Goal: Task Accomplishment & Management: Complete application form

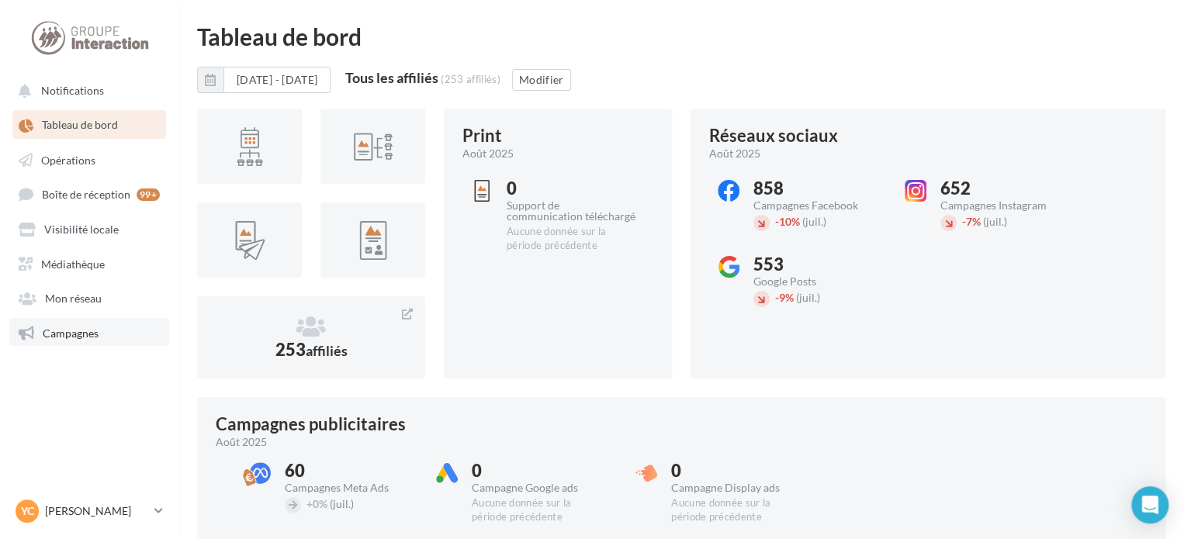
click at [102, 338] on link "Campagnes" at bounding box center [89, 332] width 160 height 28
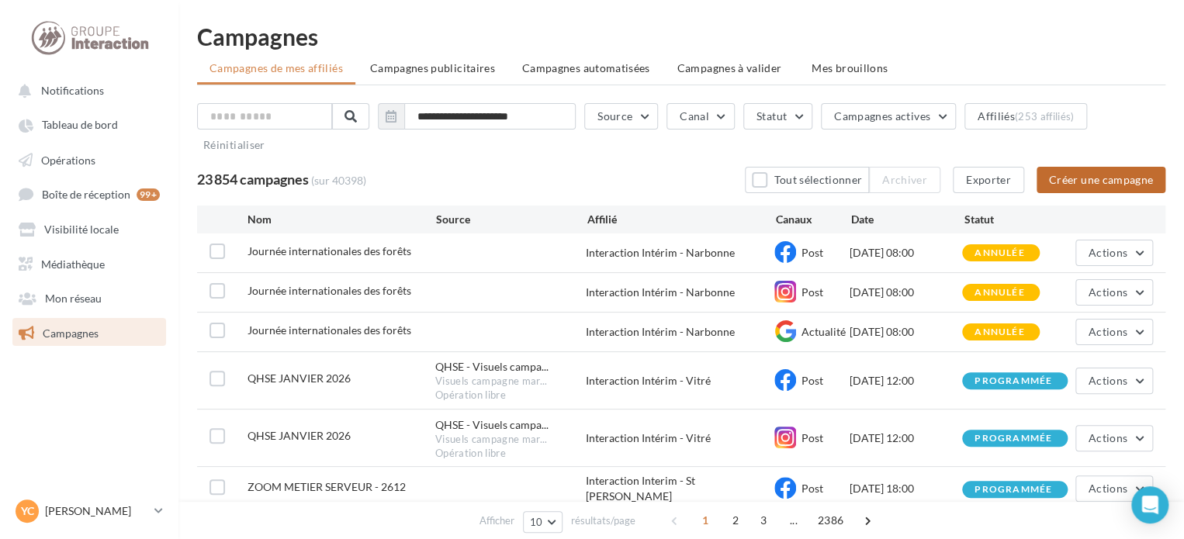
click at [1096, 179] on button "Créer une campagne" at bounding box center [1101, 180] width 129 height 26
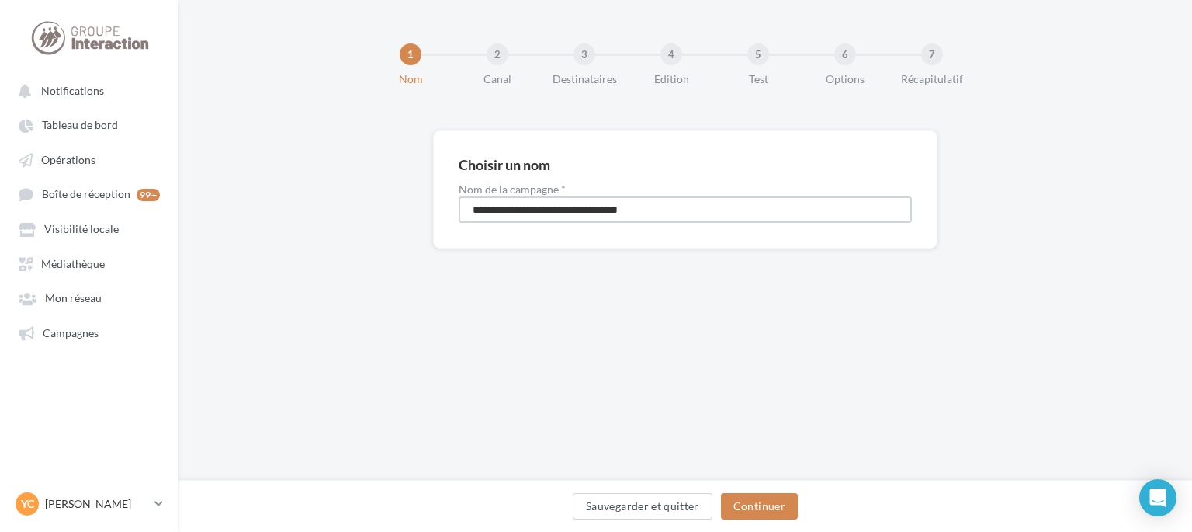
drag, startPoint x: 723, startPoint y: 213, endPoint x: 363, endPoint y: 182, distance: 361.4
click at [363, 182] on div "**********" at bounding box center [685, 214] width 1014 height 168
type input "**********"
click at [756, 501] on button "Continuer" at bounding box center [759, 506] width 77 height 26
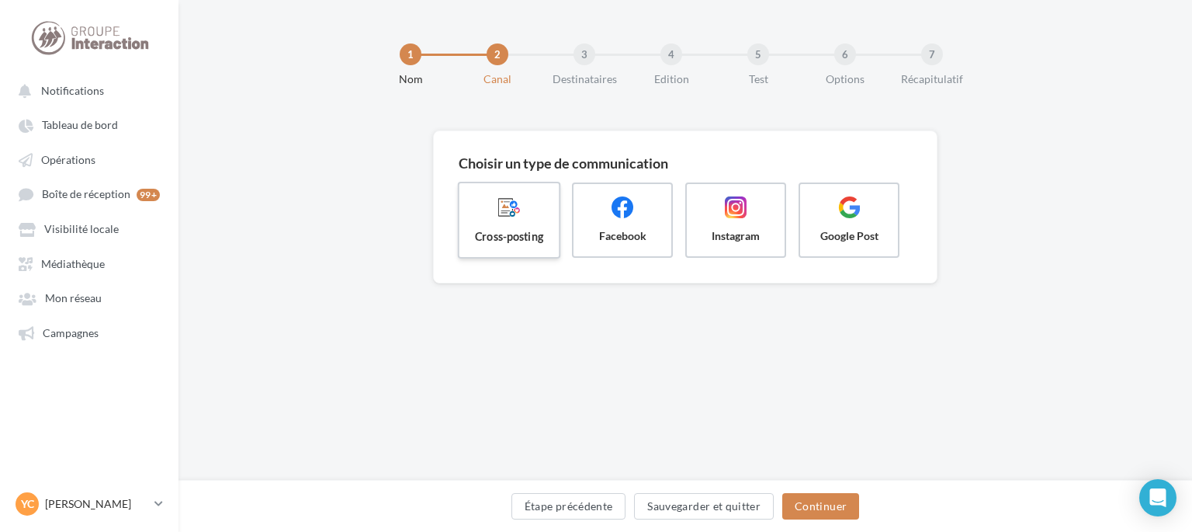
click at [511, 229] on span "Cross-posting" at bounding box center [509, 236] width 75 height 16
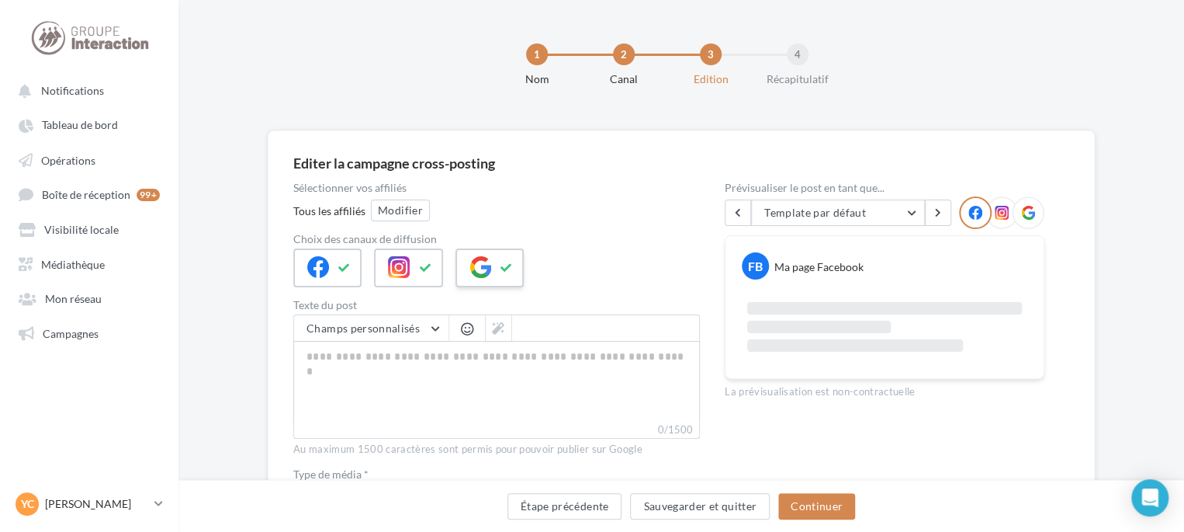
click at [495, 264] on div at bounding box center [490, 267] width 68 height 39
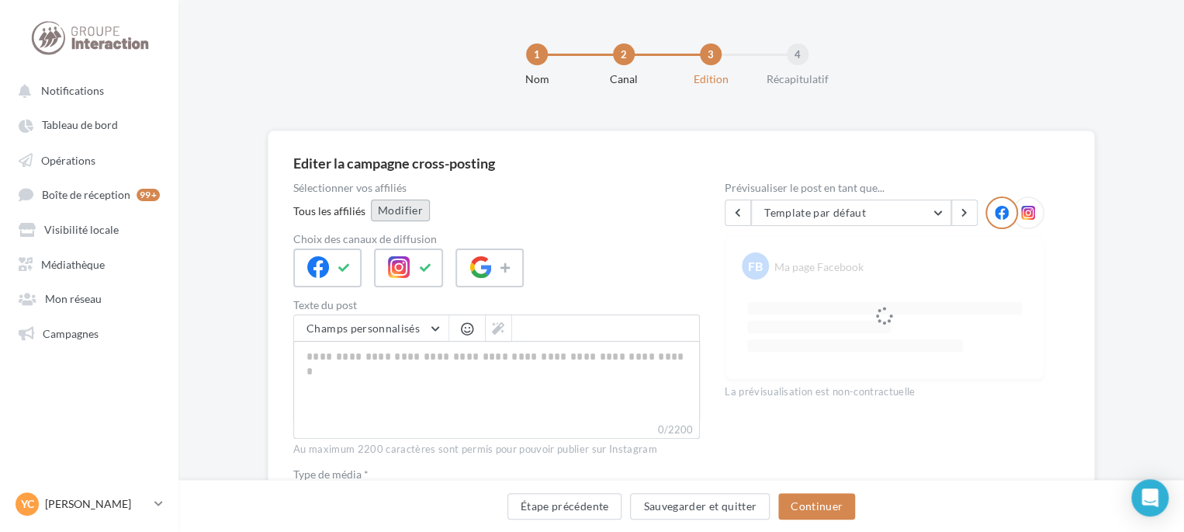
click at [417, 206] on button "Modifier" at bounding box center [400, 210] width 59 height 22
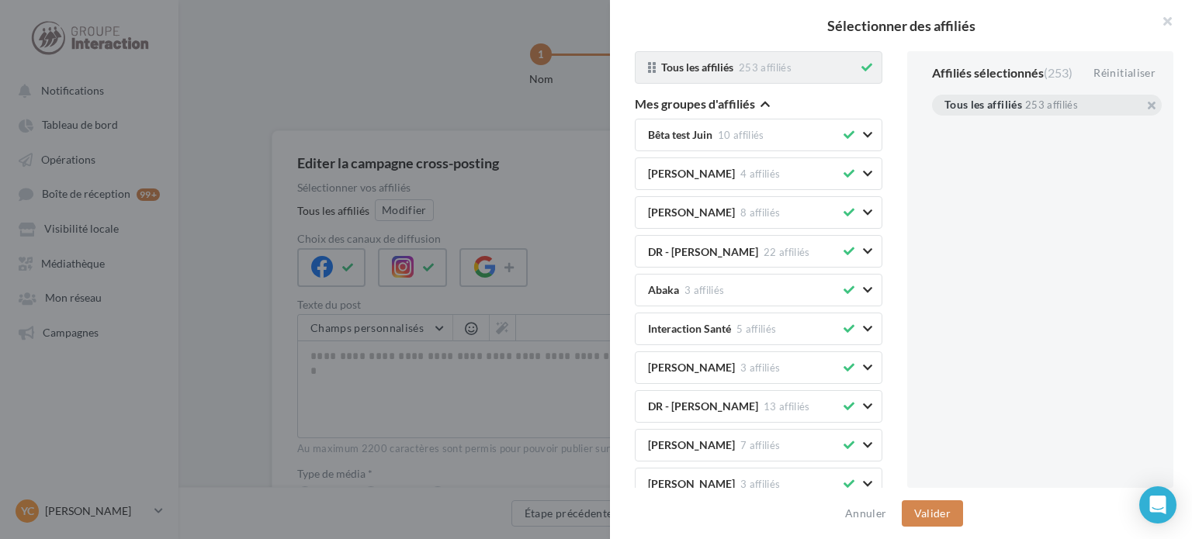
click at [861, 70] on icon at bounding box center [866, 67] width 11 height 11
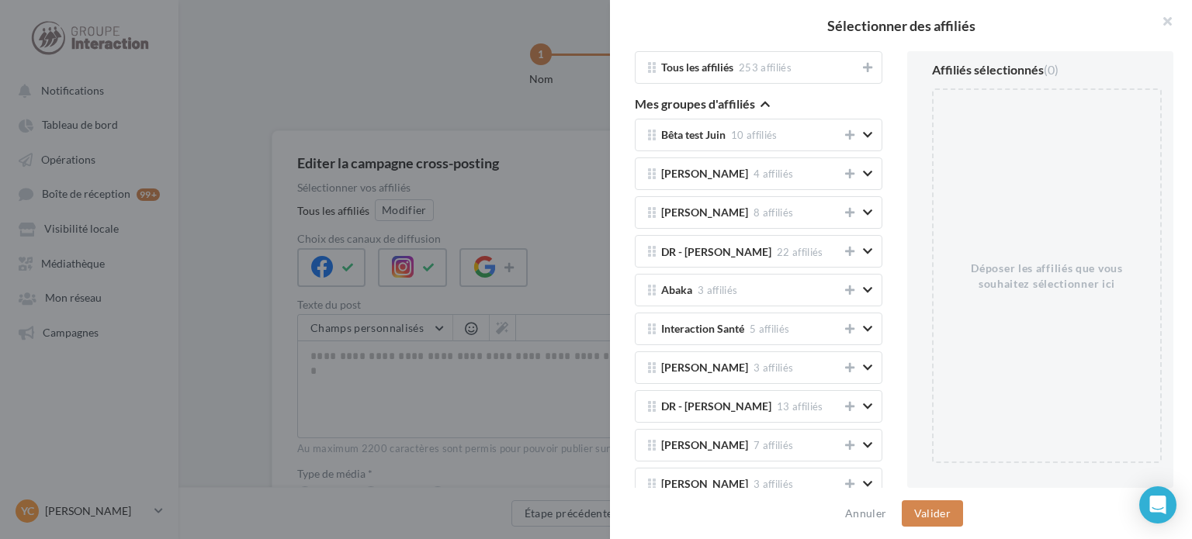
click at [761, 105] on icon "button" at bounding box center [765, 104] width 9 height 11
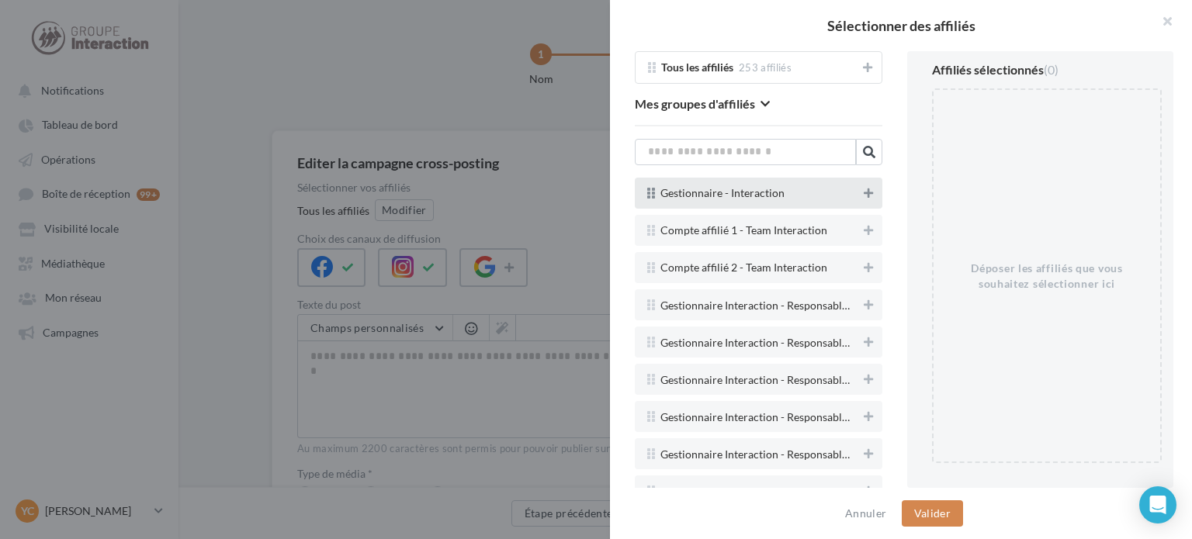
click at [864, 192] on icon at bounding box center [868, 193] width 9 height 11
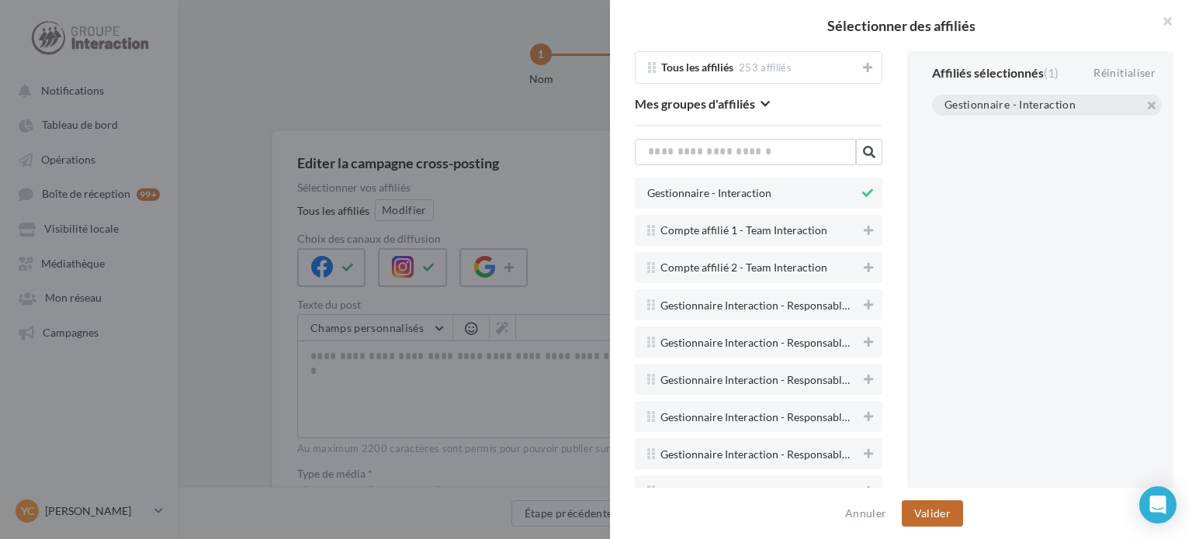
click at [932, 517] on button "Valider" at bounding box center [932, 514] width 61 height 26
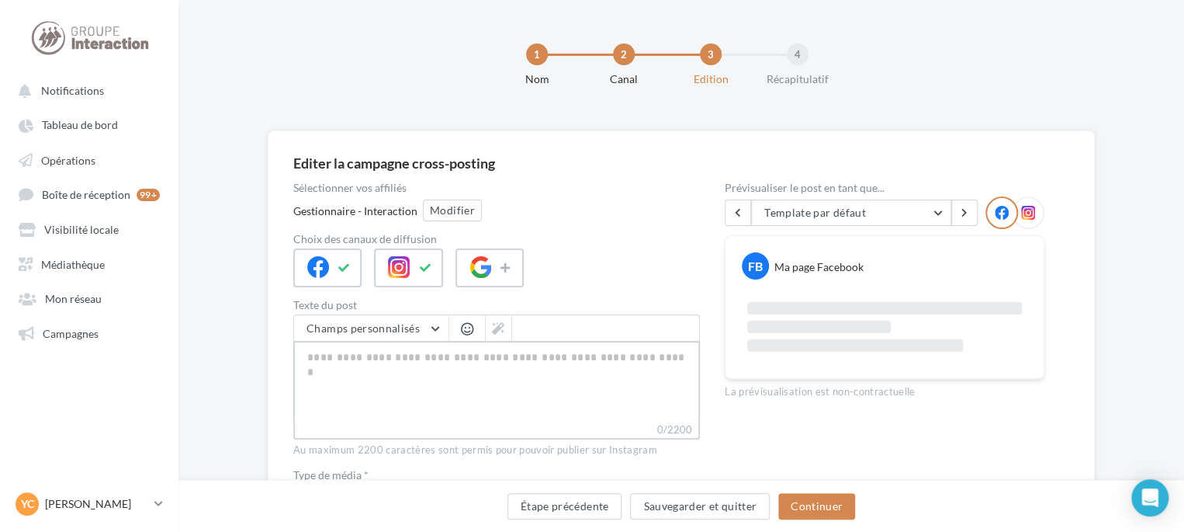
click at [497, 369] on textarea "0/2200" at bounding box center [496, 381] width 407 height 81
paste textarea "**********"
type textarea "**********"
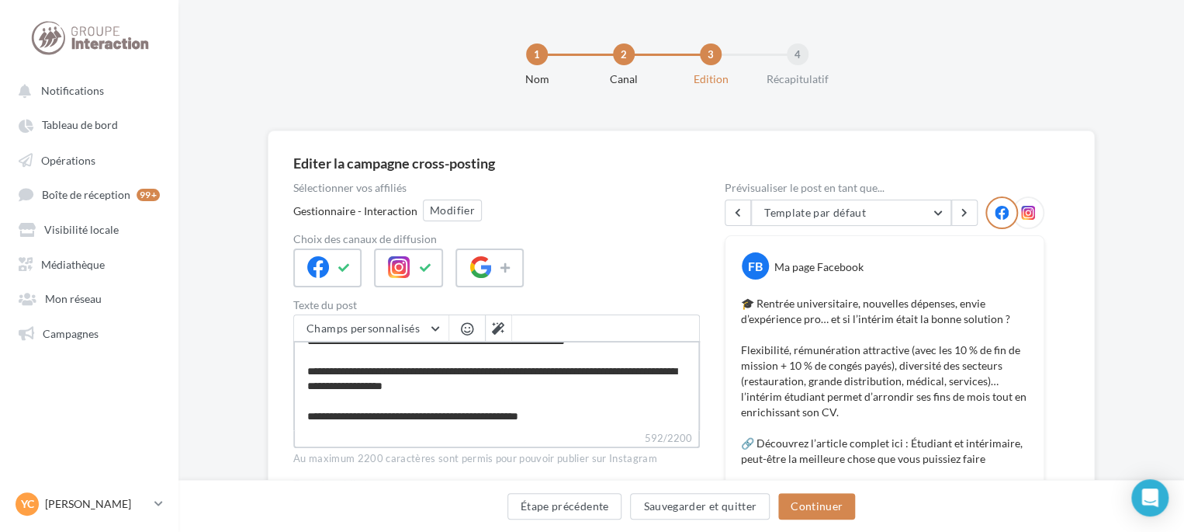
scroll to position [103, 0]
type textarea "**********"
drag, startPoint x: 473, startPoint y: 368, endPoint x: 500, endPoint y: 387, distance: 33.4
click at [500, 387] on textarea "**********" at bounding box center [496, 385] width 407 height 89
paste textarea "**********"
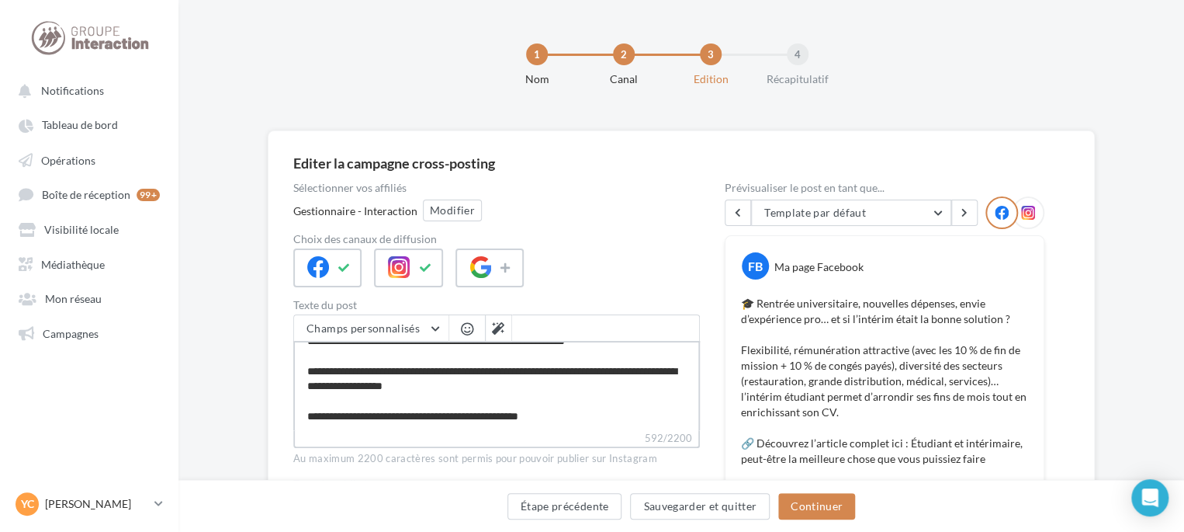
type textarea "**********"
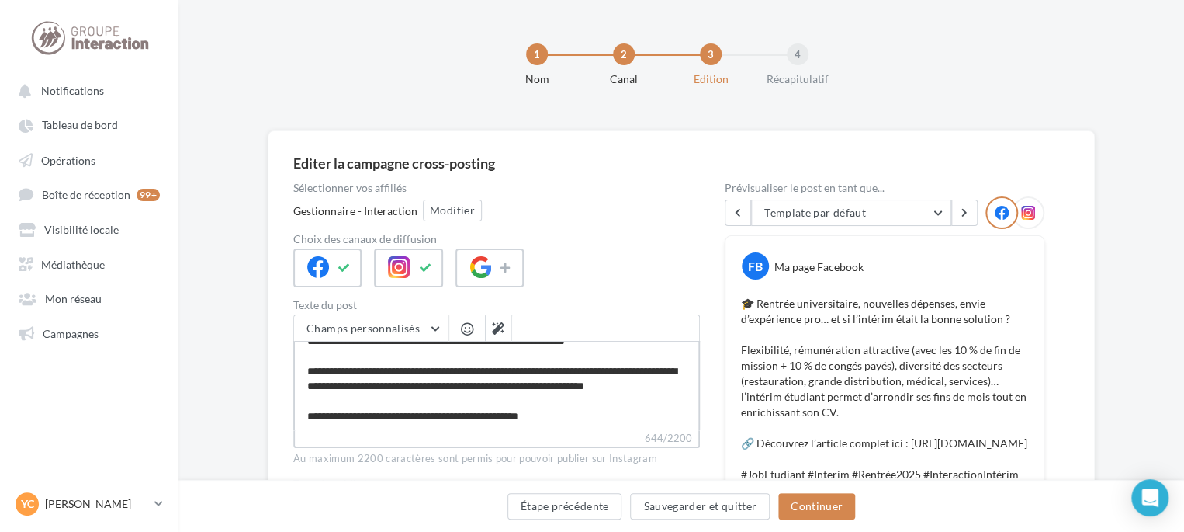
type textarea "**********"
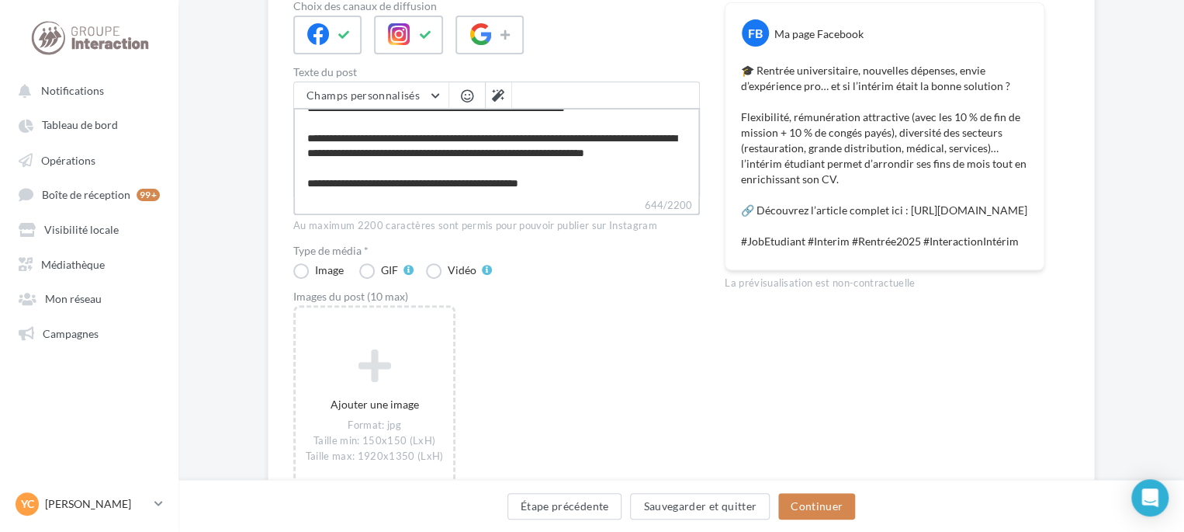
scroll to position [118, 0]
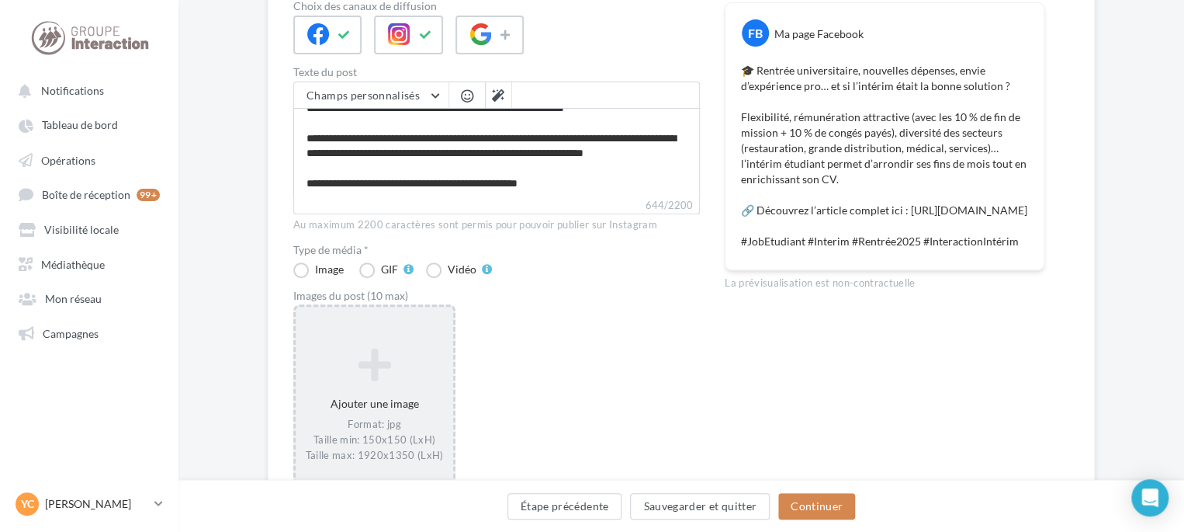
click at [394, 377] on icon at bounding box center [374, 364] width 145 height 37
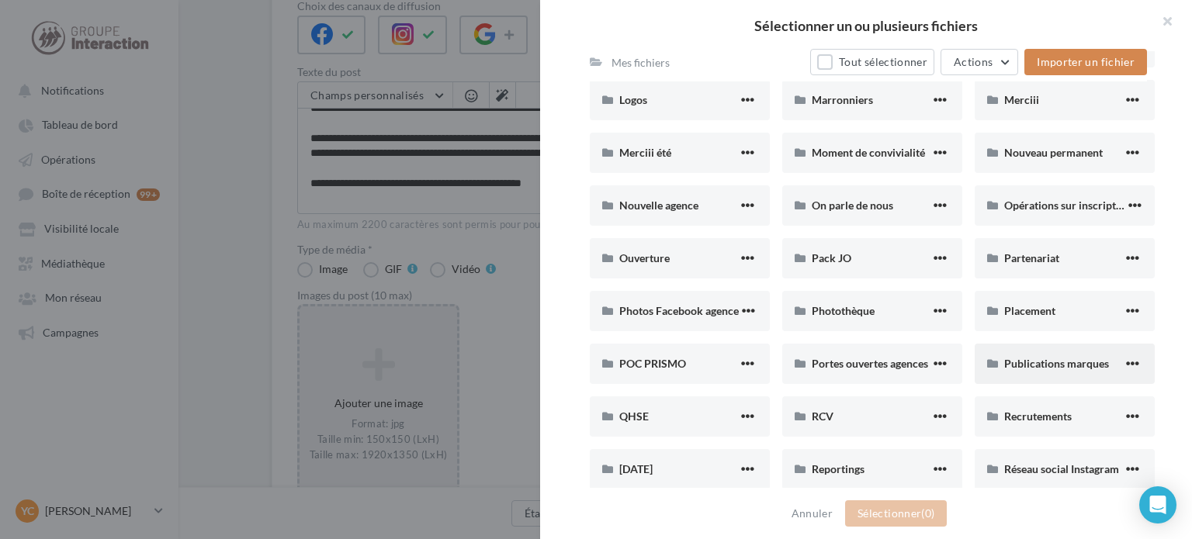
click at [1022, 375] on div "Publications marques" at bounding box center [1065, 364] width 180 height 40
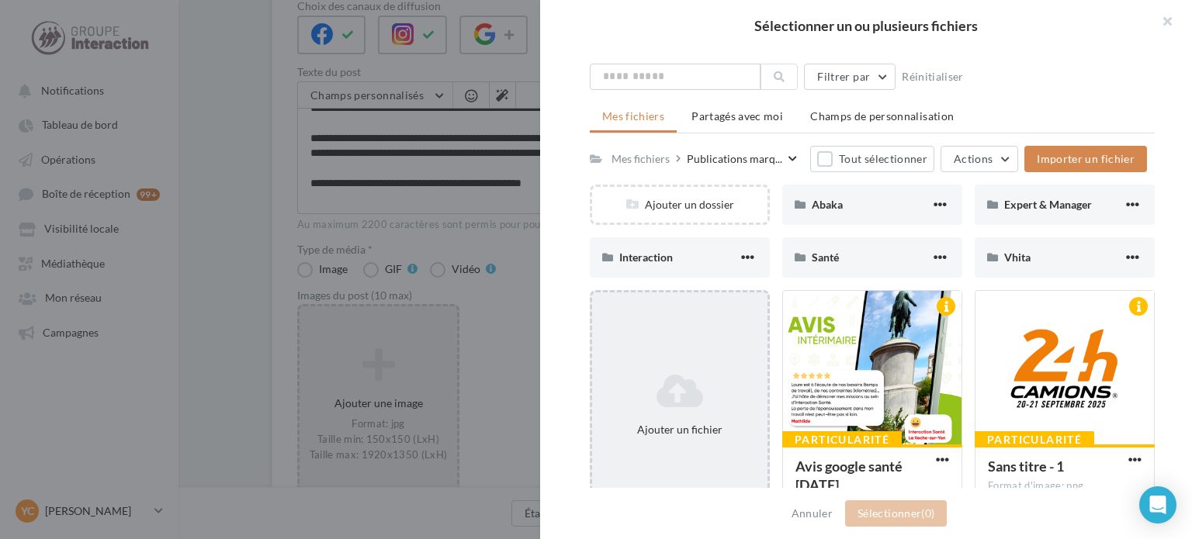
click at [736, 350] on div "Ajouter un fichier" at bounding box center [680, 405] width 180 height 230
click at [686, 391] on icon at bounding box center [679, 391] width 163 height 37
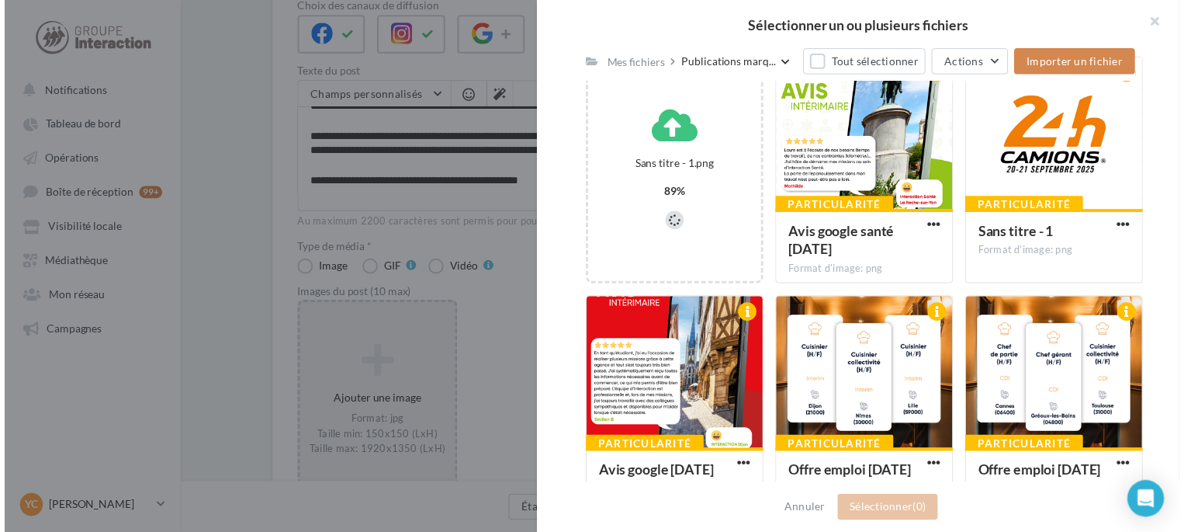
scroll to position [196, 0]
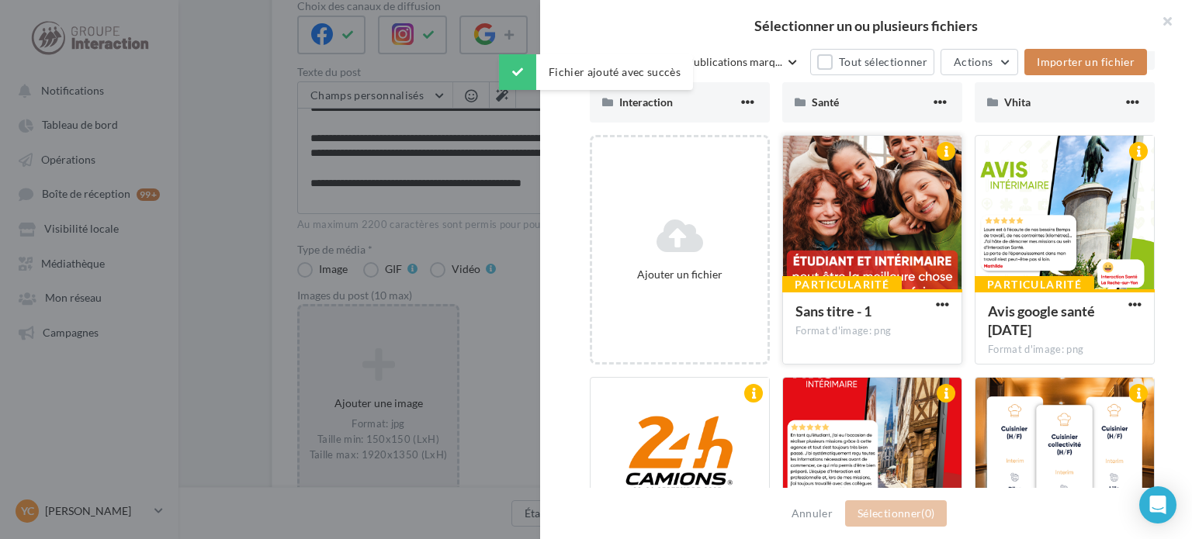
click at [855, 199] on div at bounding box center [872, 213] width 178 height 155
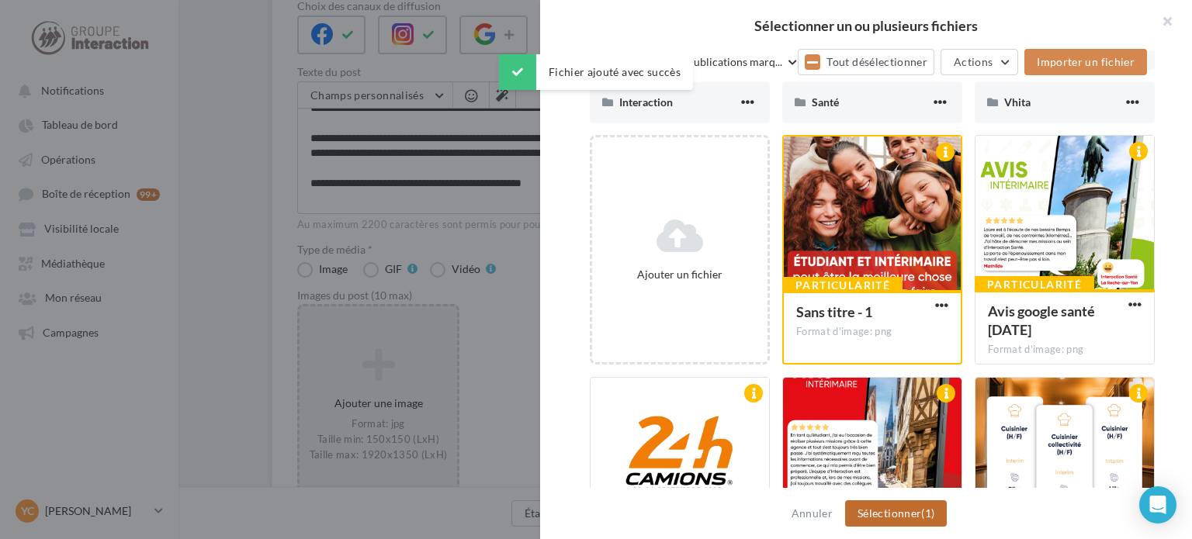
click at [888, 521] on button "Sélectionner (1)" at bounding box center [896, 514] width 102 height 26
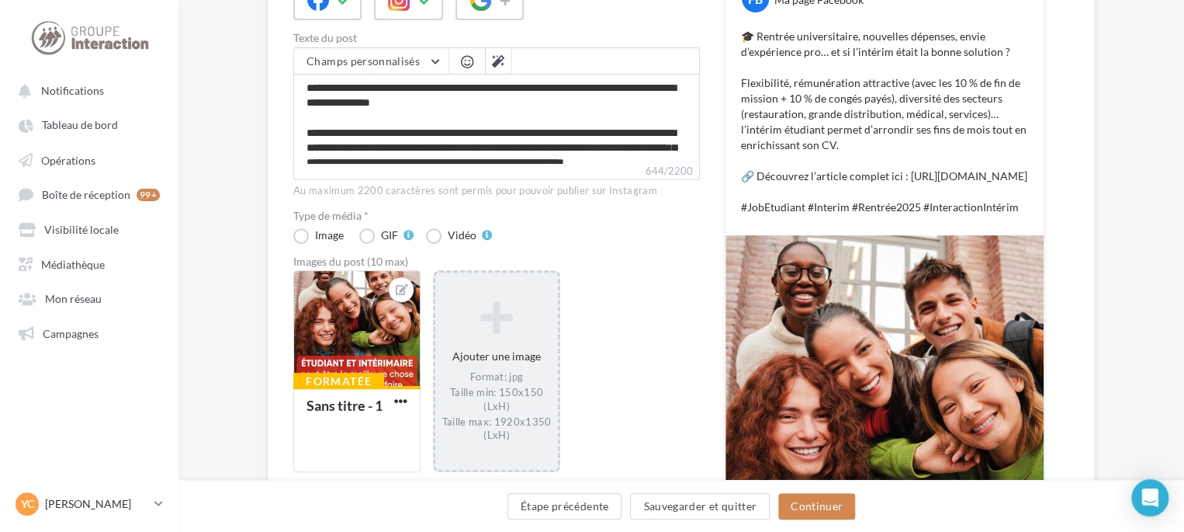
scroll to position [471, 0]
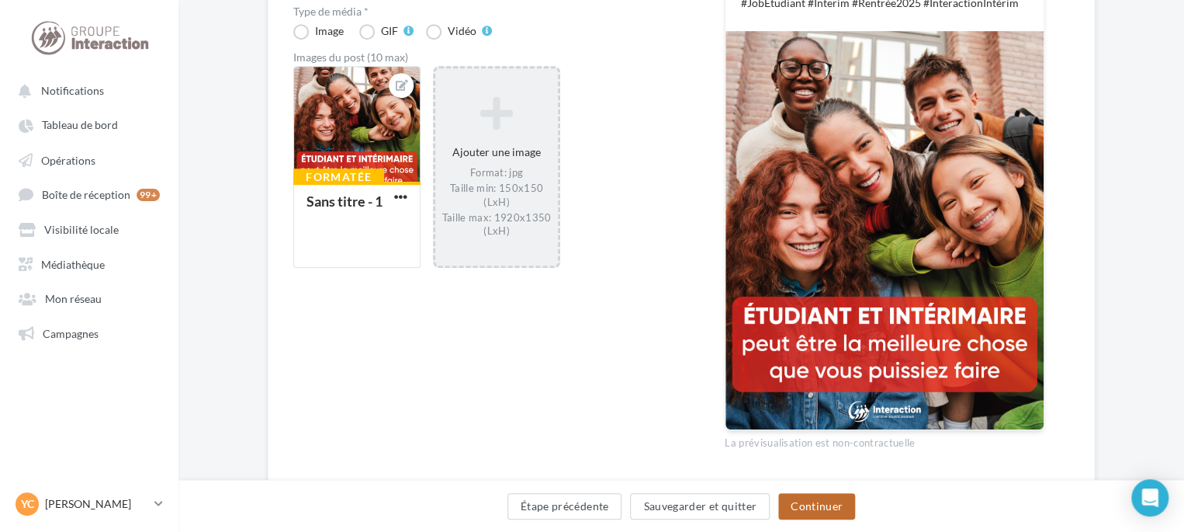
click at [832, 494] on button "Continuer" at bounding box center [816, 506] width 77 height 26
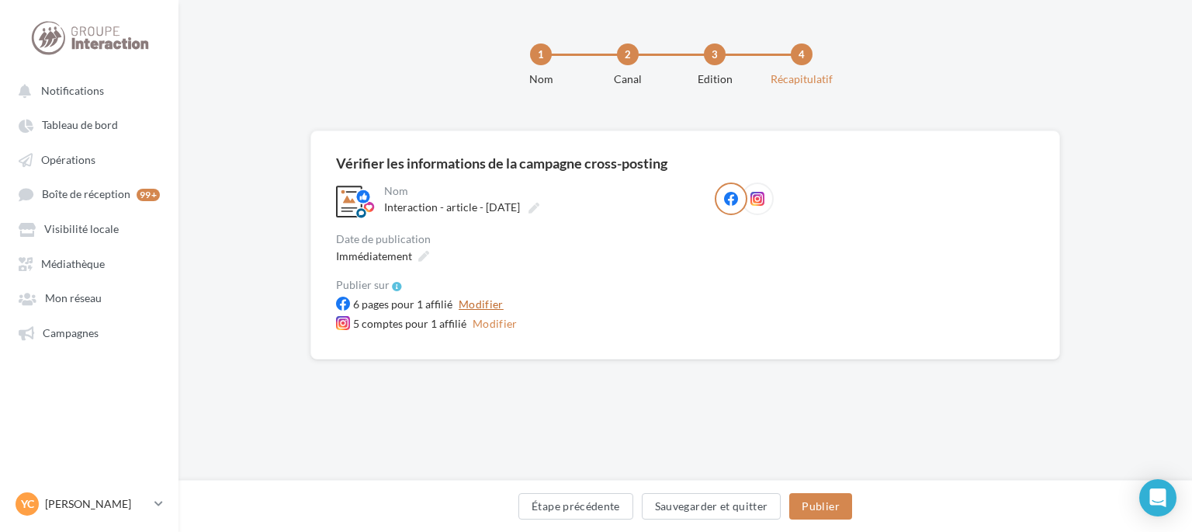
click at [472, 306] on button "Modifier" at bounding box center [480, 304] width 57 height 19
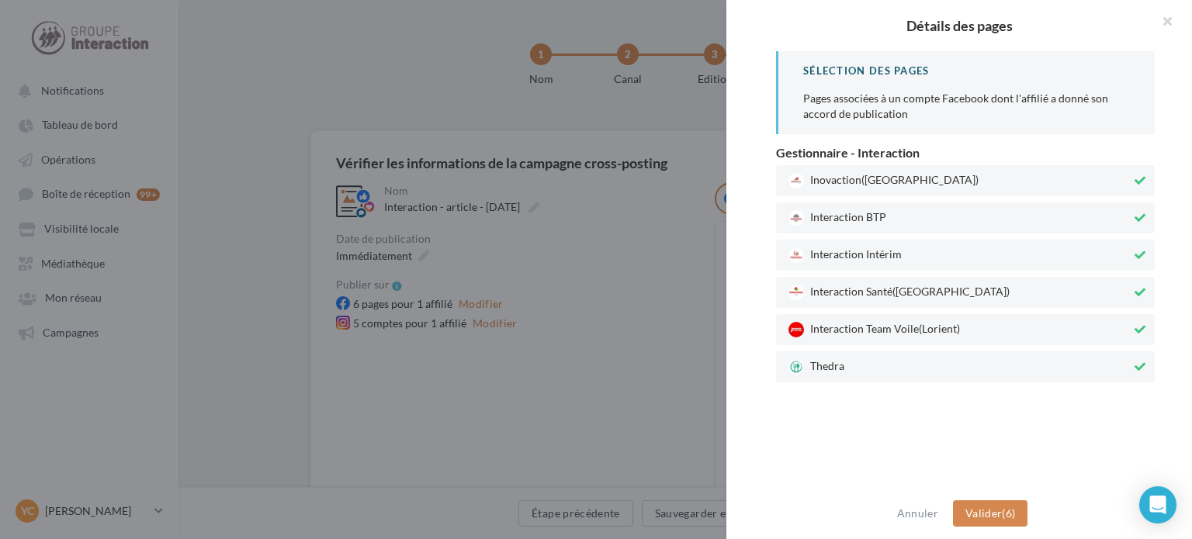
click at [910, 366] on span "Thedra" at bounding box center [959, 367] width 343 height 16
click at [910, 337] on span "Interaction Team Voile (Lorient)" at bounding box center [959, 330] width 343 height 16
drag, startPoint x: 910, startPoint y: 288, endPoint x: 910, endPoint y: 244, distance: 43.5
click at [910, 285] on span "(Paris)" at bounding box center [950, 290] width 117 height 13
click at [910, 211] on span "Interaction BTP" at bounding box center [959, 218] width 343 height 16
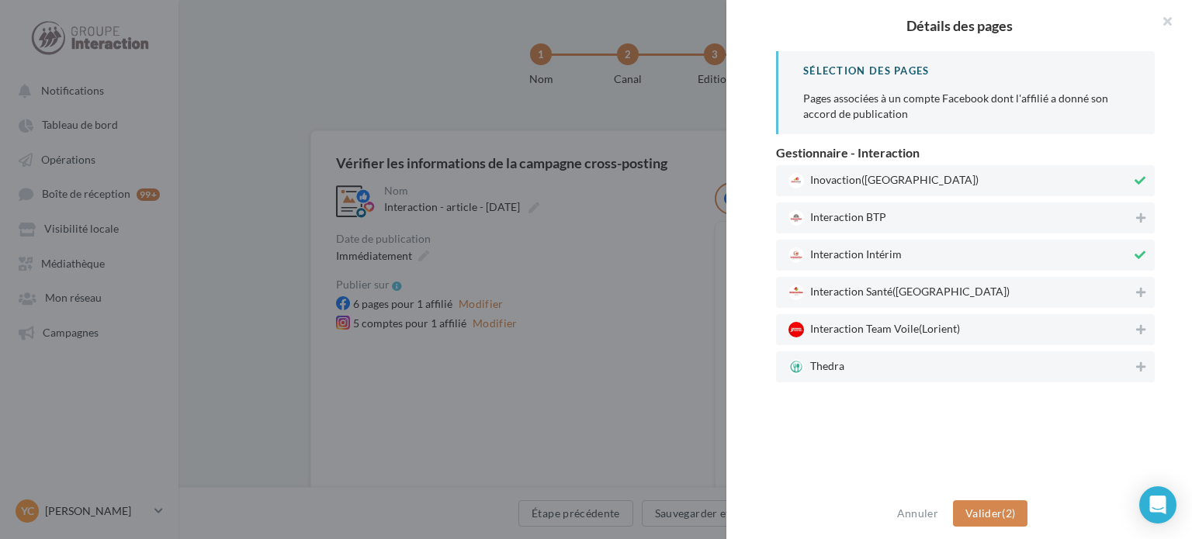
click at [929, 181] on span "Inovaction (Rennes)" at bounding box center [959, 181] width 343 height 16
click at [1024, 508] on button "Valider (1)" at bounding box center [990, 514] width 75 height 26
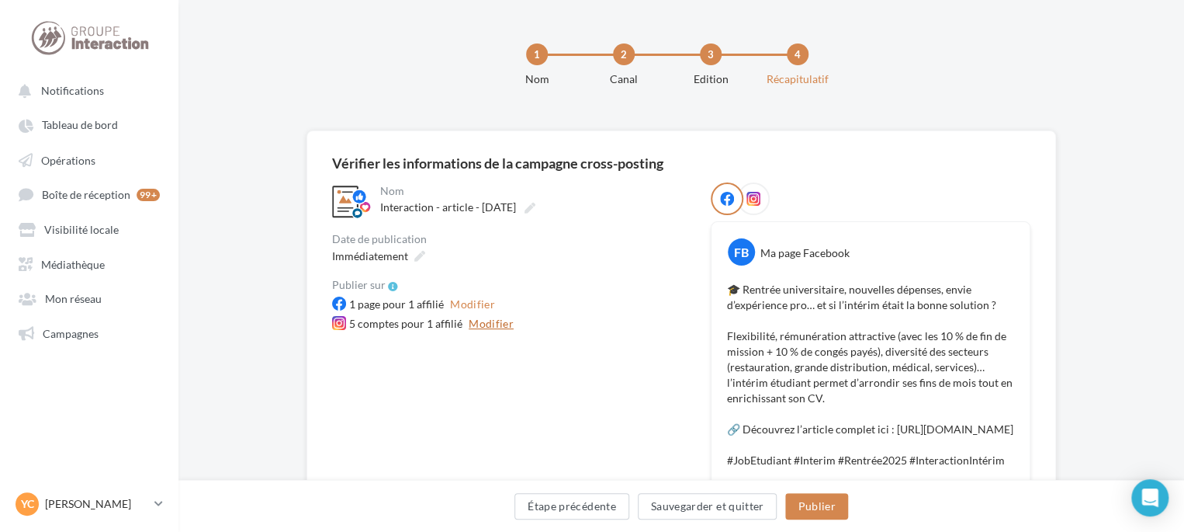
click at [486, 322] on button "Modifier" at bounding box center [491, 323] width 57 height 19
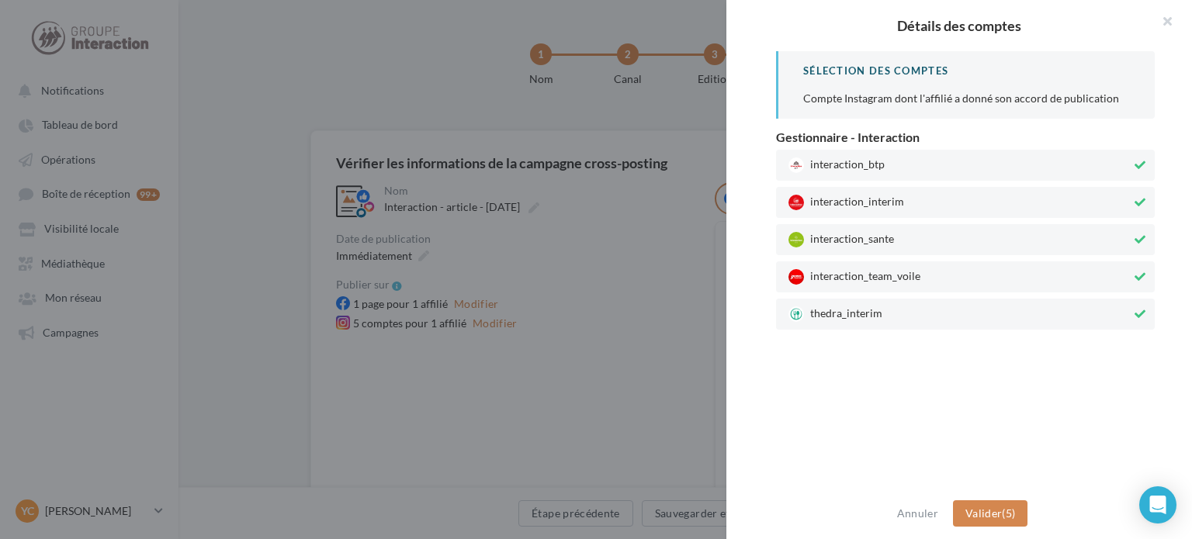
drag, startPoint x: 851, startPoint y: 310, endPoint x: 859, endPoint y: 272, distance: 38.2
click at [851, 308] on span "thedra_interim" at bounding box center [959, 315] width 343 height 16
drag, startPoint x: 860, startPoint y: 271, endPoint x: 868, endPoint y: 257, distance: 16.4
click at [861, 271] on span "interaction_team_voile" at bounding box center [959, 277] width 343 height 16
drag, startPoint x: 877, startPoint y: 236, endPoint x: 882, endPoint y: 229, distance: 8.4
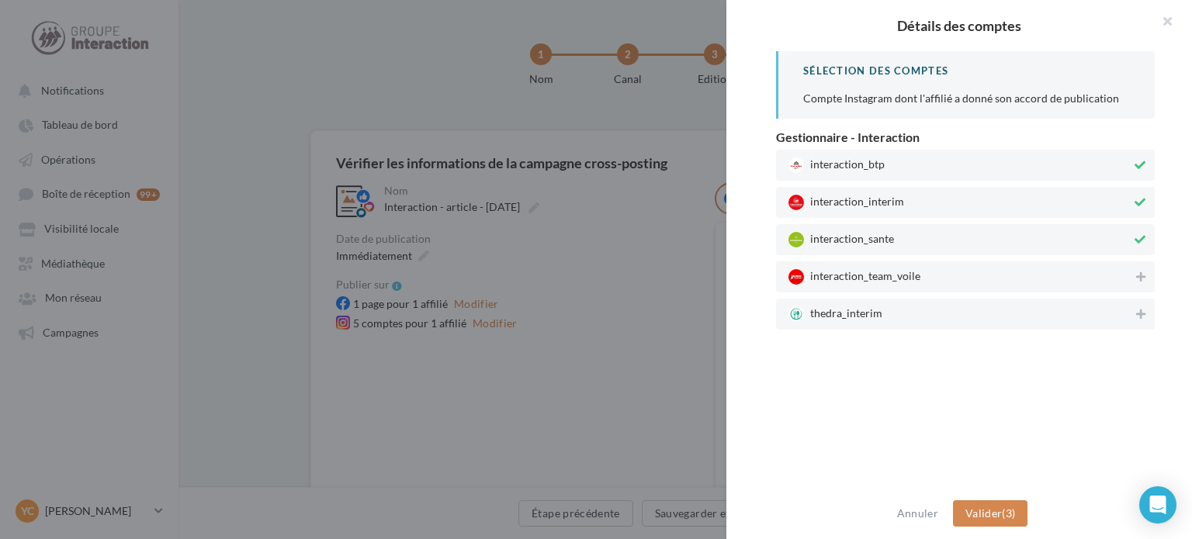
click at [879, 232] on span "interaction_sante" at bounding box center [959, 240] width 343 height 16
click at [905, 158] on span "interaction_btp" at bounding box center [959, 166] width 343 height 16
click at [994, 515] on span "Valider" at bounding box center [983, 513] width 36 height 13
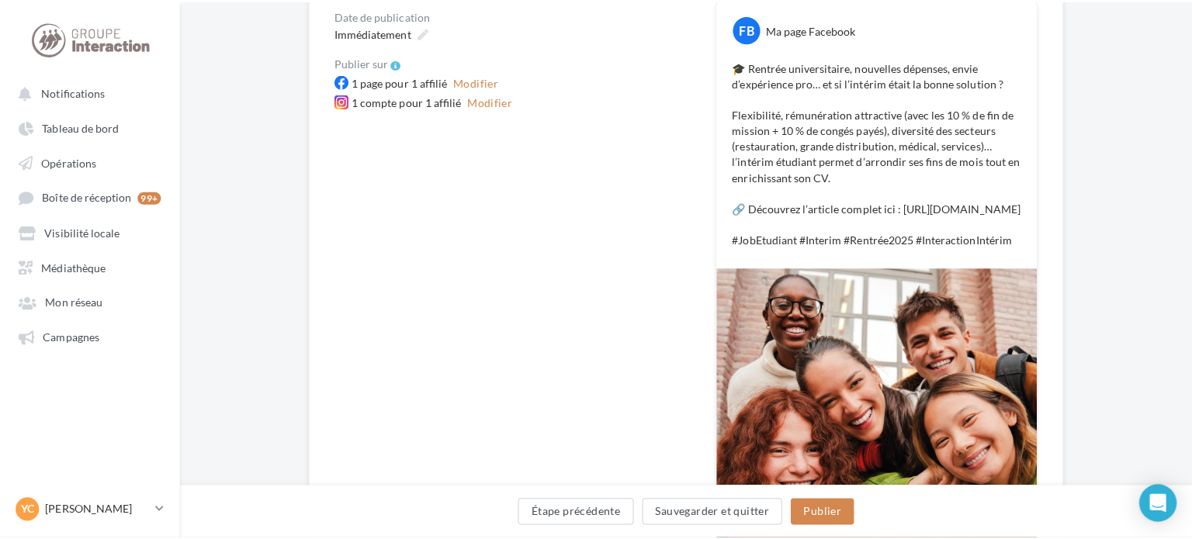
scroll to position [233, 0]
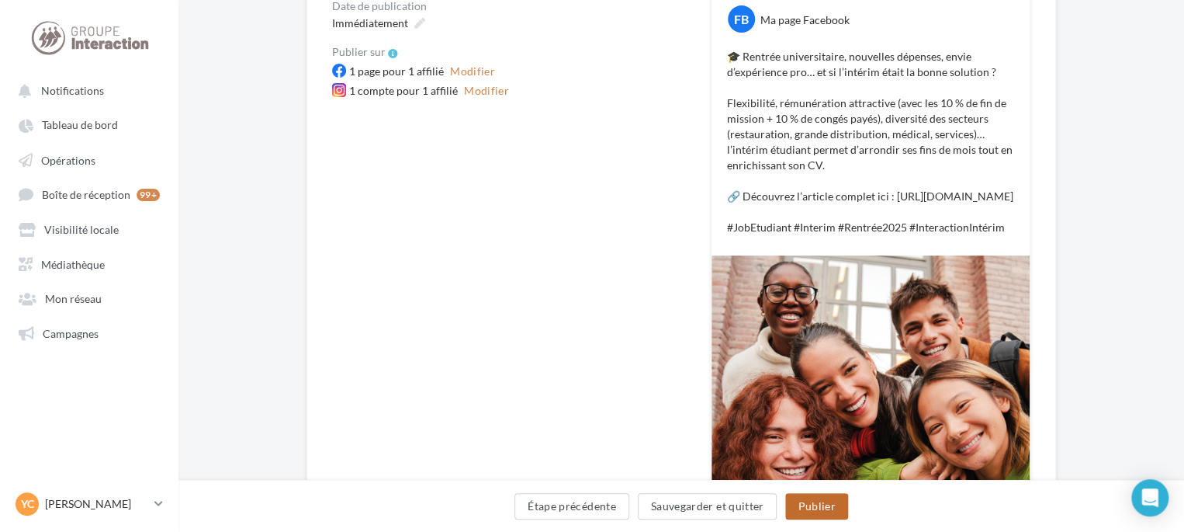
click at [813, 504] on button "Publier" at bounding box center [816, 506] width 62 height 26
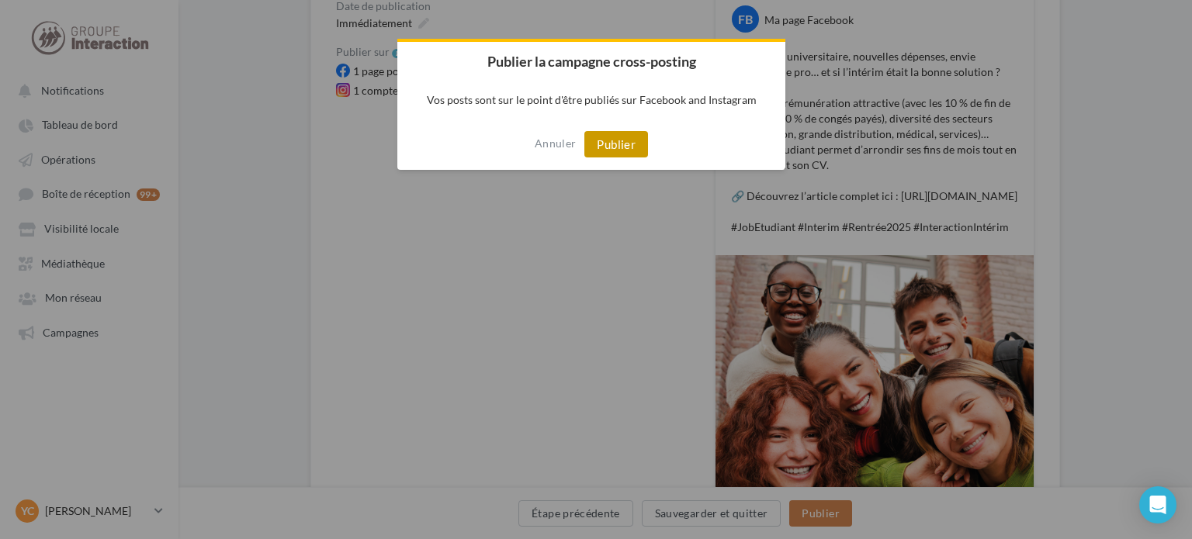
click at [622, 147] on button "Publier" at bounding box center [616, 144] width 64 height 26
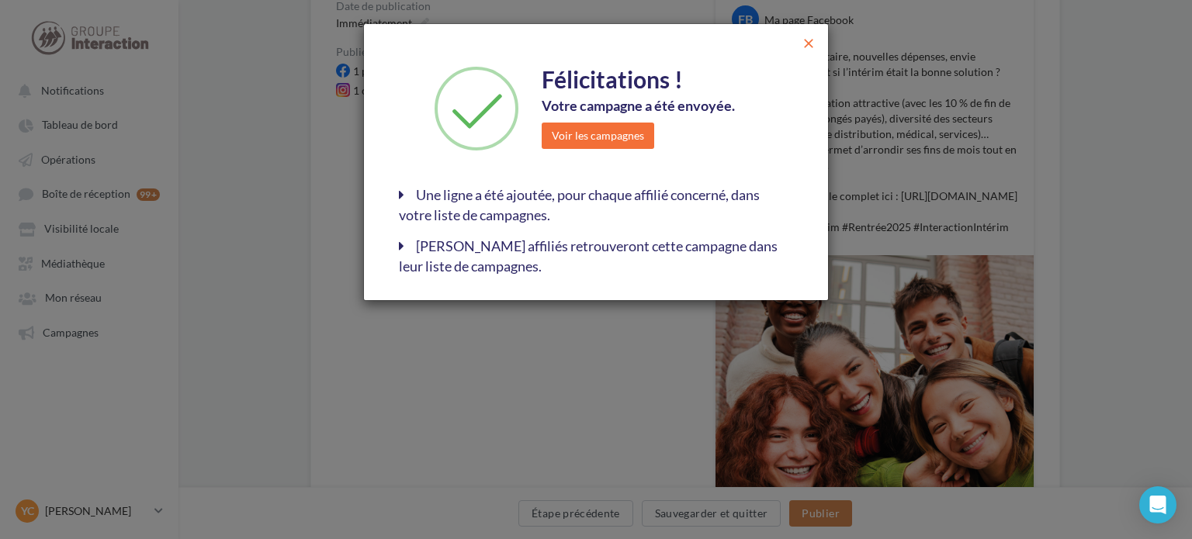
click at [811, 46] on span "close" at bounding box center [809, 44] width 16 height 16
